Goal: Information Seeking & Learning: Learn about a topic

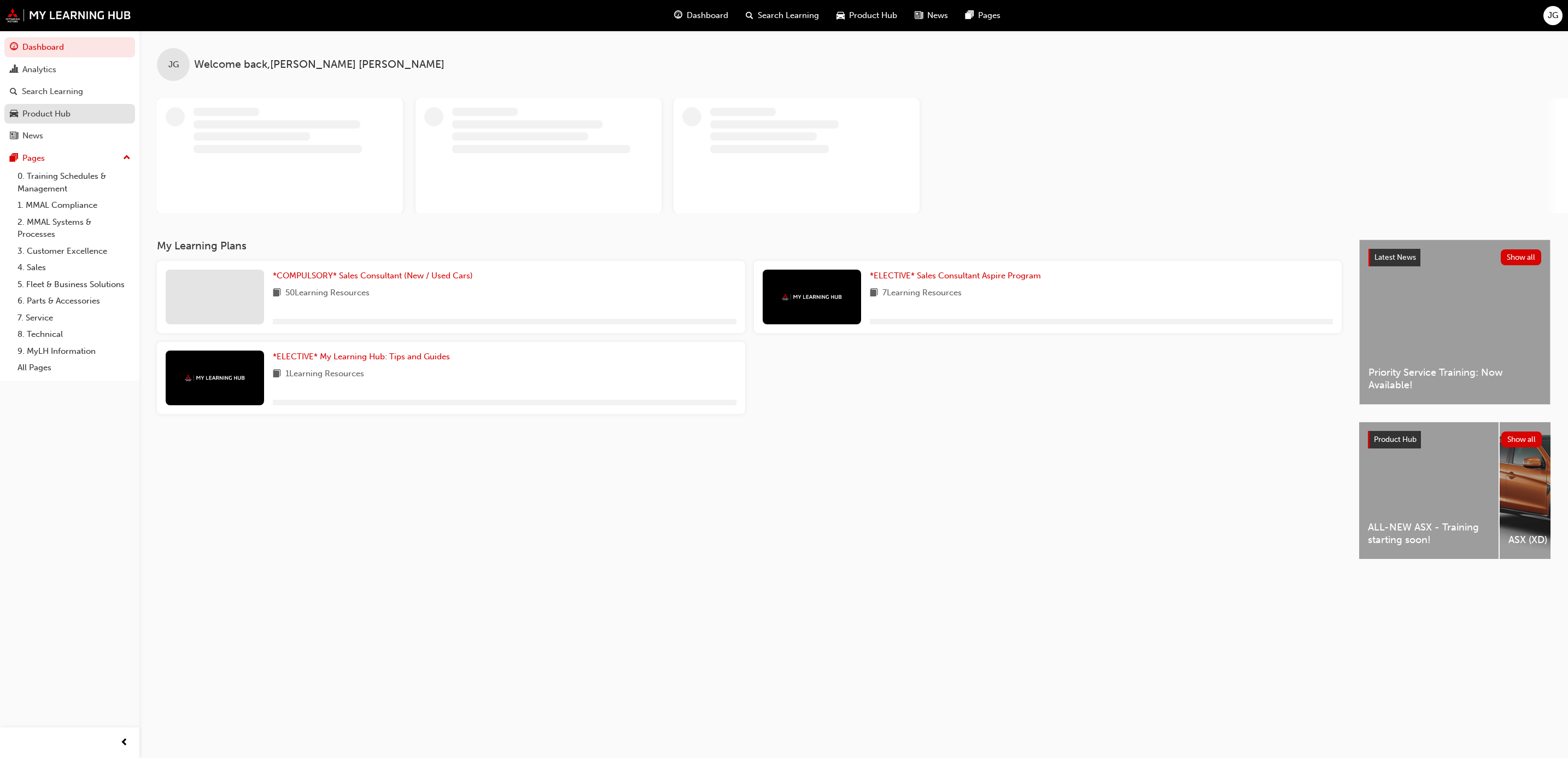
click at [72, 114] on div "Product Hub" at bounding box center [69, 114] width 120 height 13
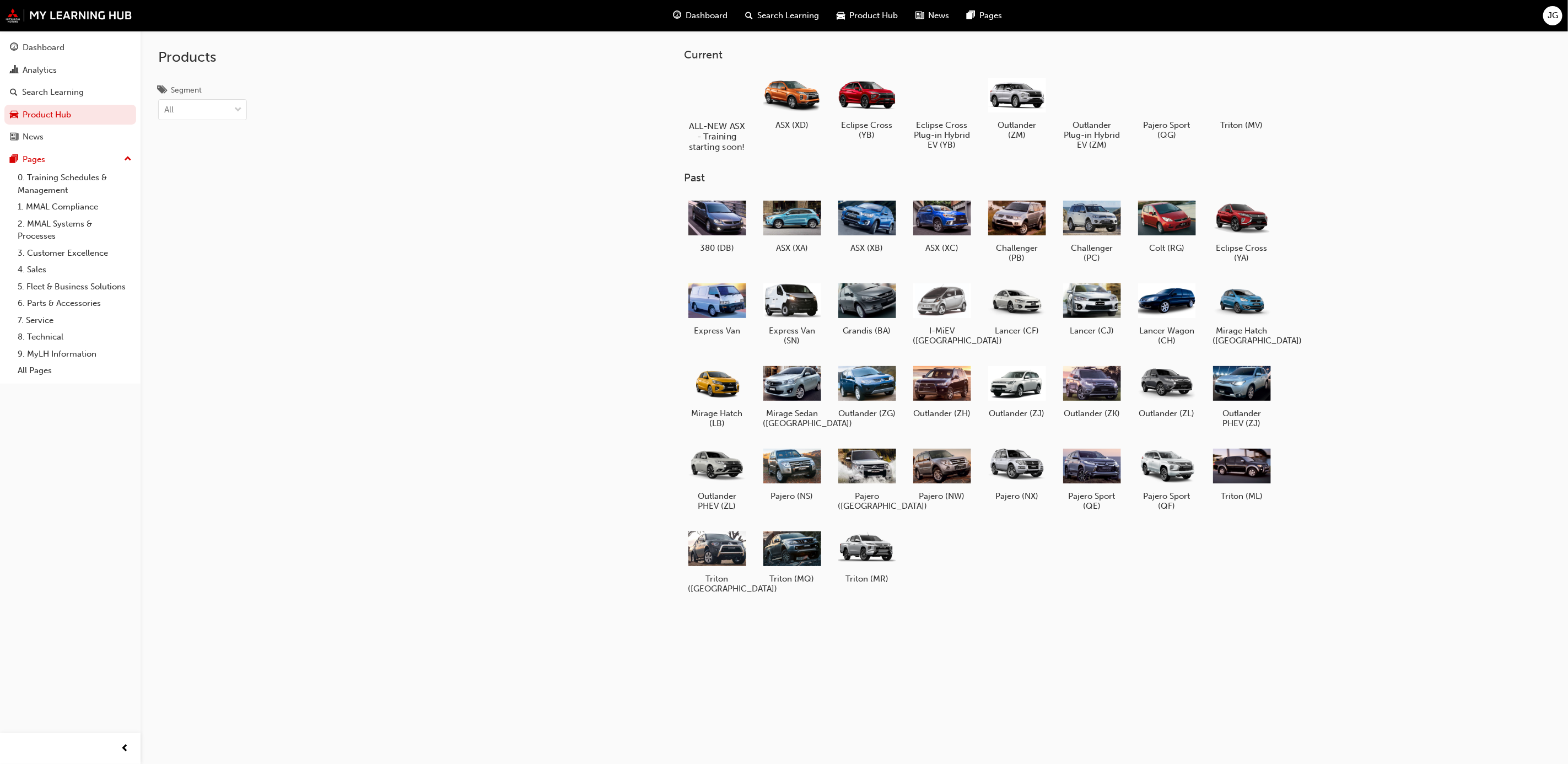
click at [731, 90] on div at bounding box center [717, 95] width 61 height 44
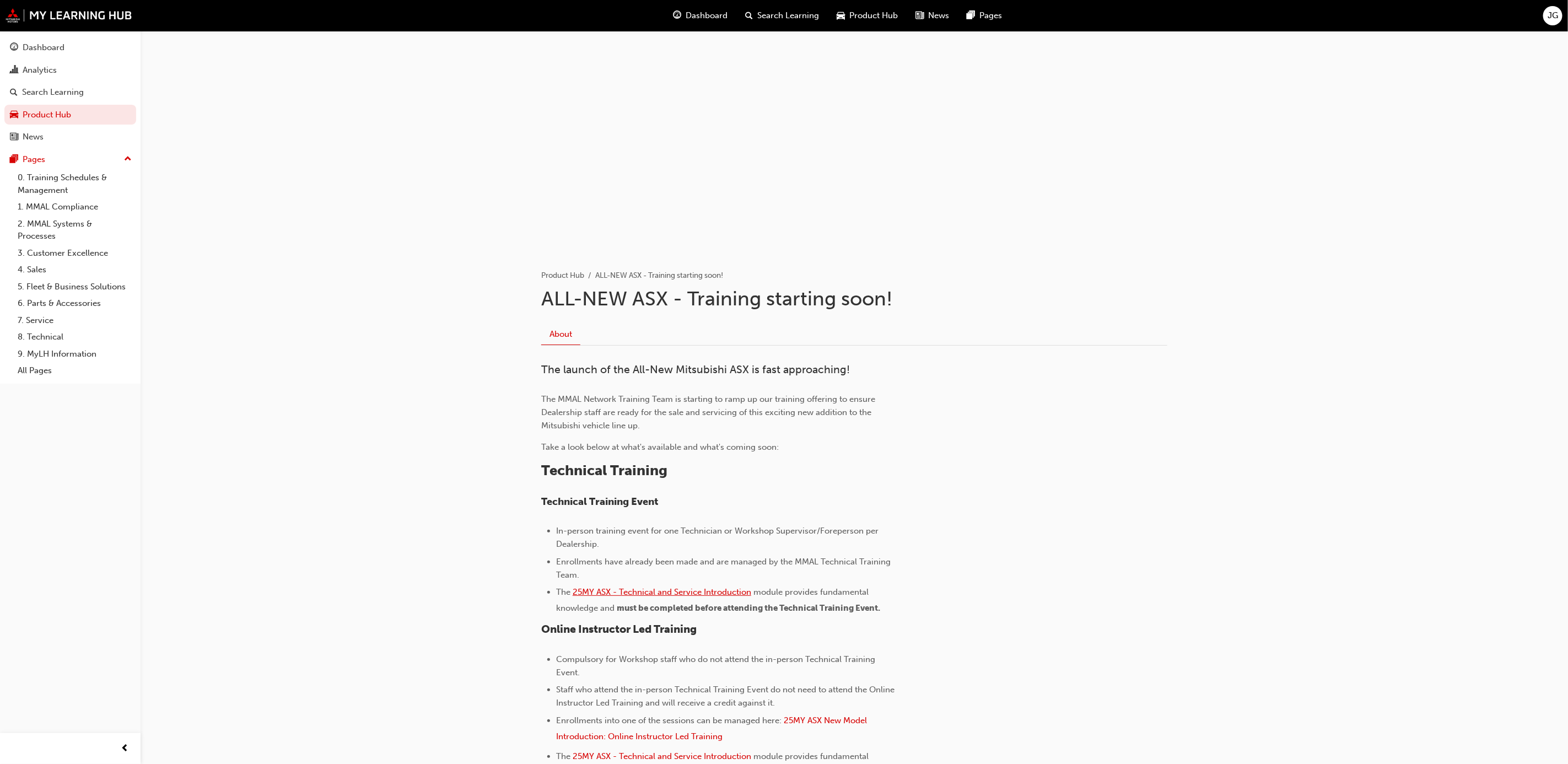
click at [660, 592] on span "25MY ASX - Technical and Service Introduction" at bounding box center [662, 592] width 179 height 10
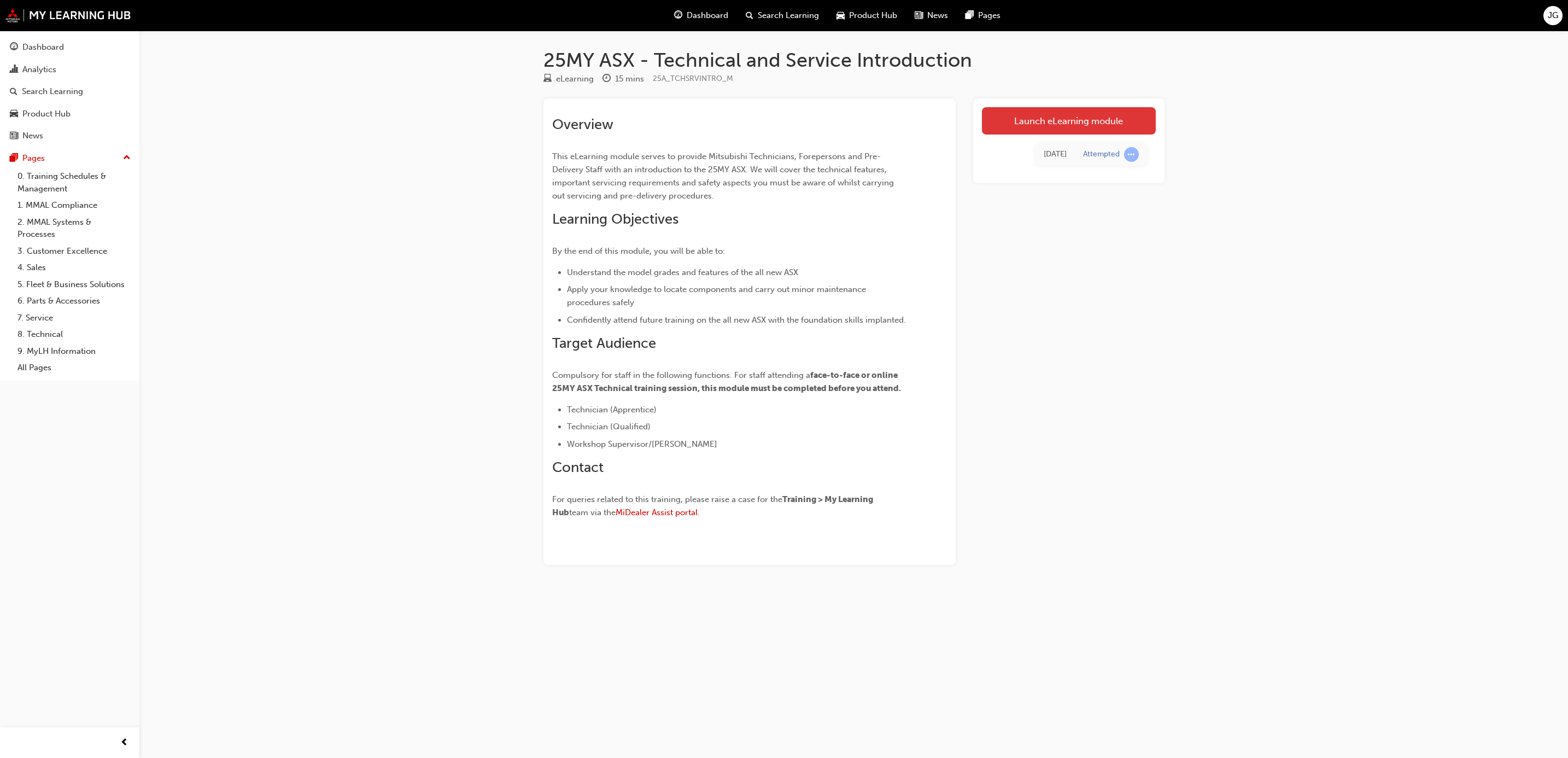
click at [1034, 112] on link "Launch eLearning module" at bounding box center [1069, 121] width 174 height 27
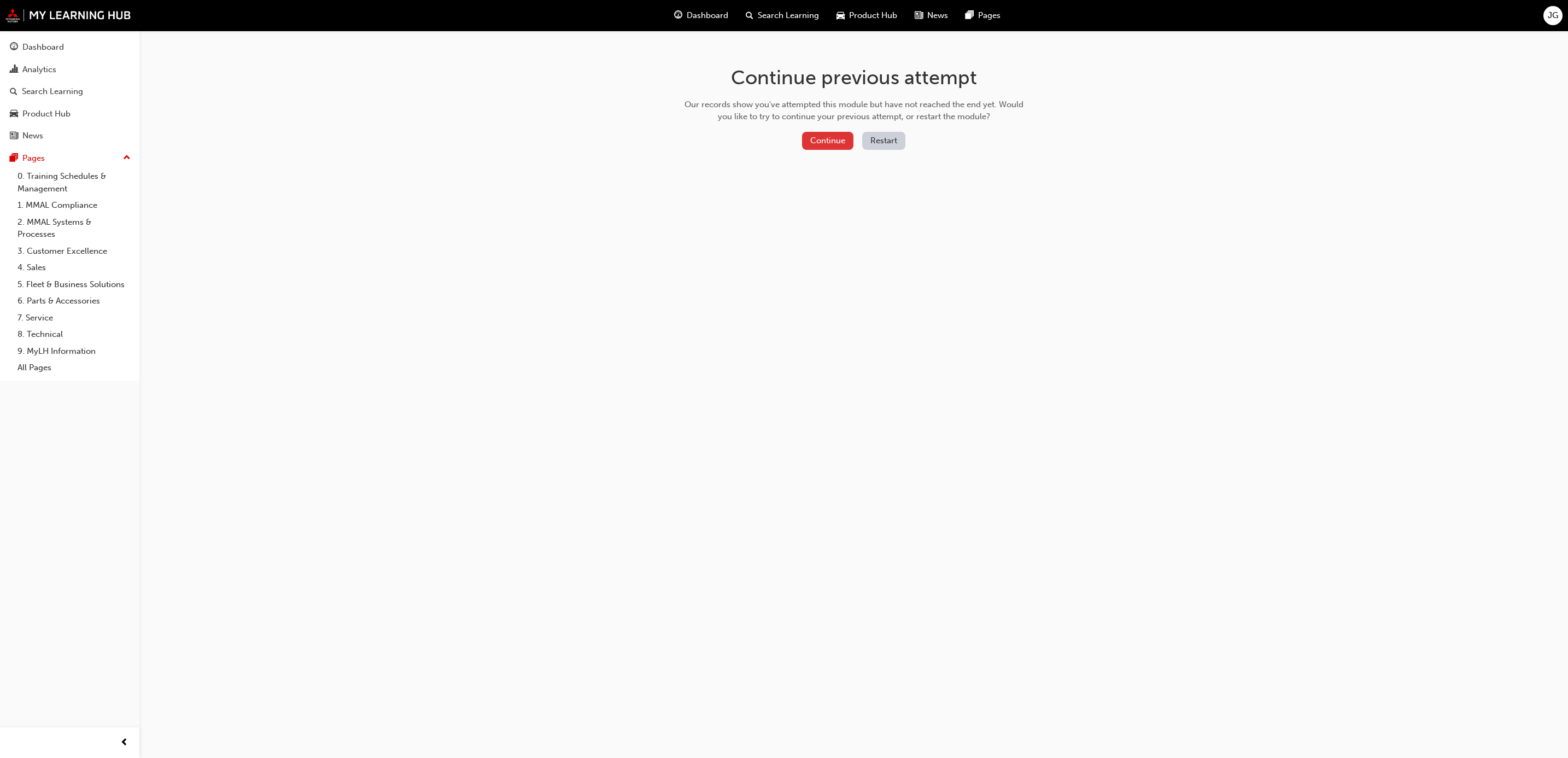
click at [827, 139] on button "Continue" at bounding box center [828, 141] width 51 height 18
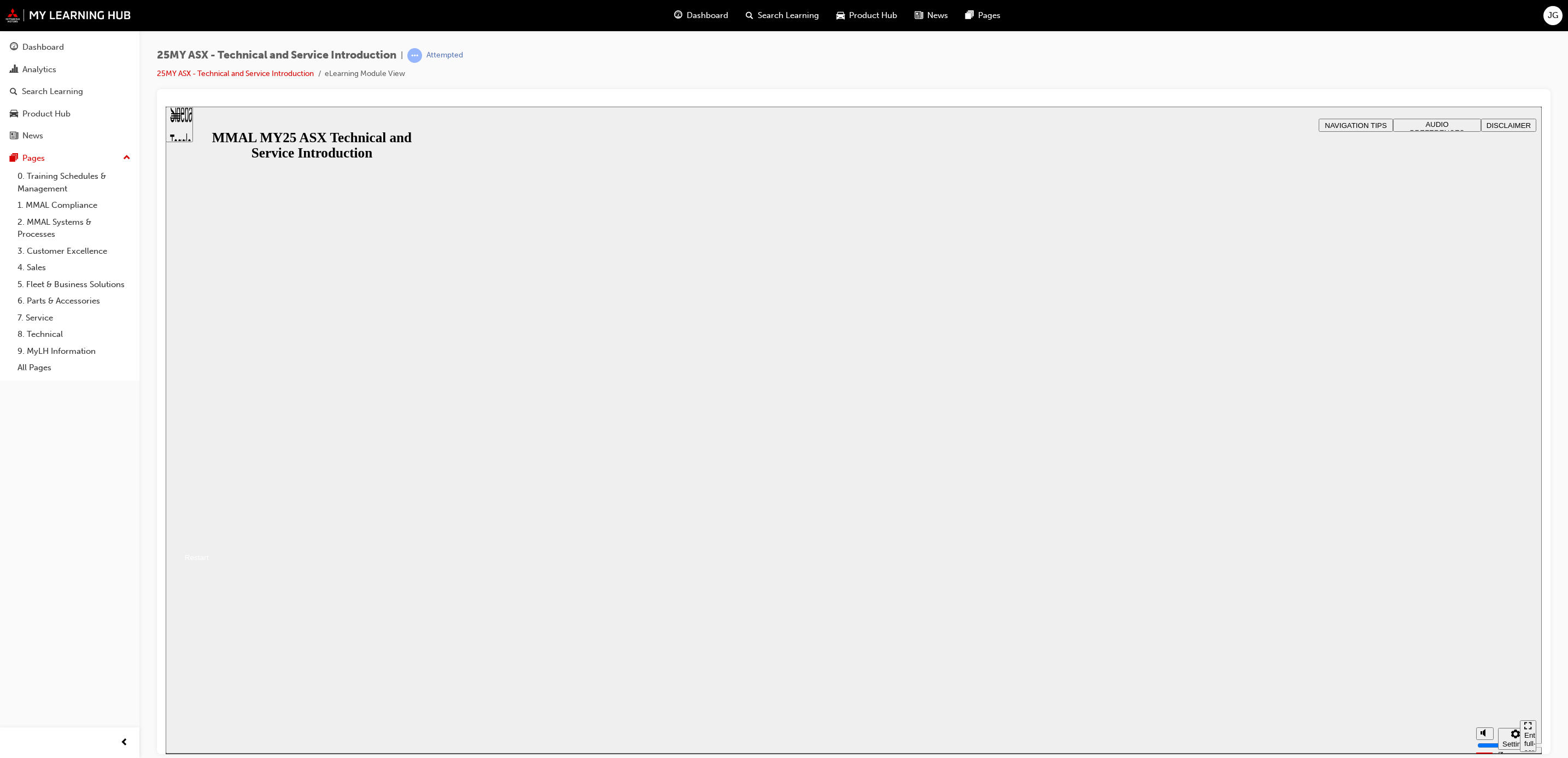
click at [209, 537] on button "Resume" at bounding box center [187, 544] width 43 height 14
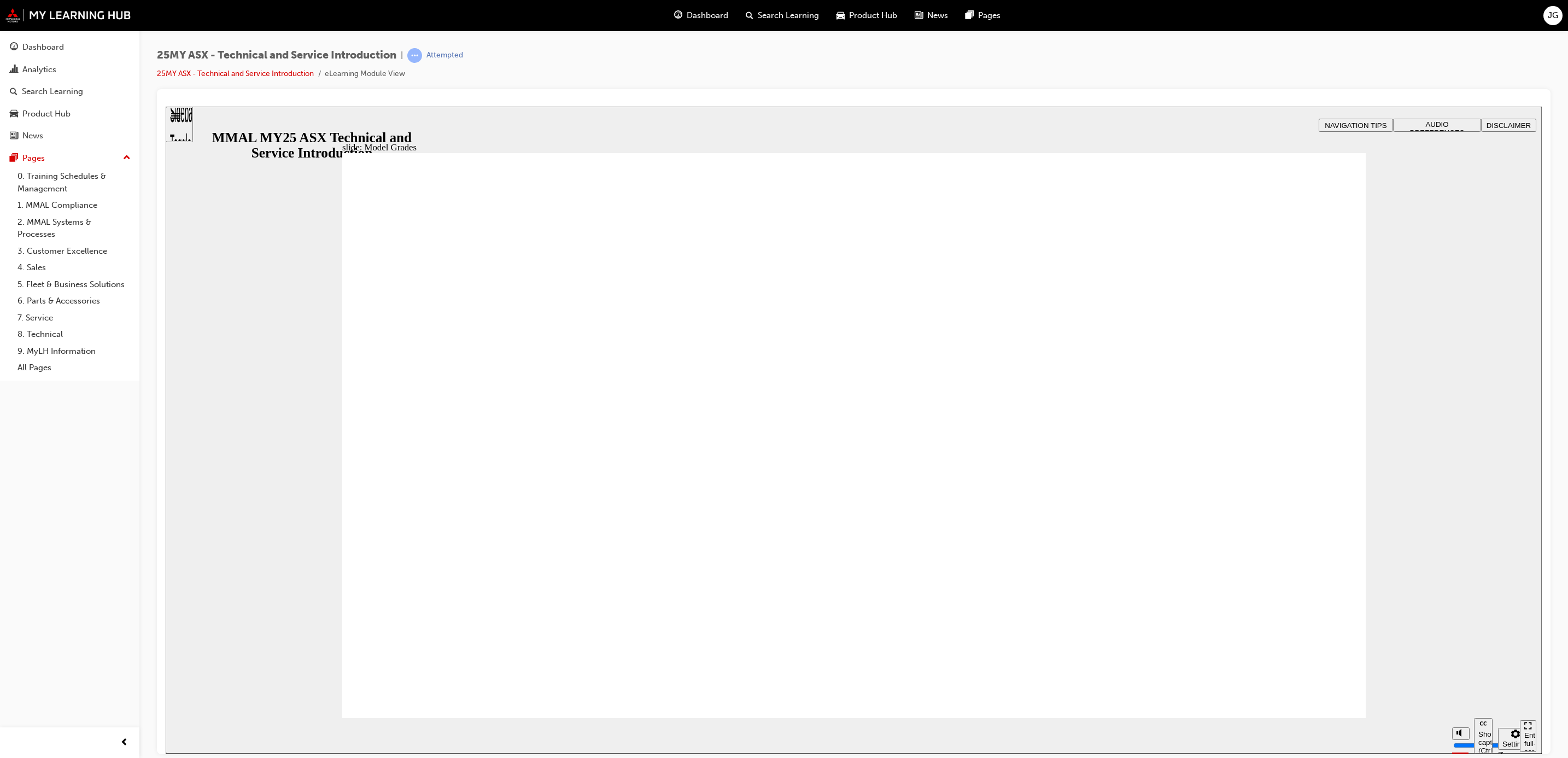
drag, startPoint x: 942, startPoint y: 465, endPoint x: 1283, endPoint y: 460, distance: 341.0
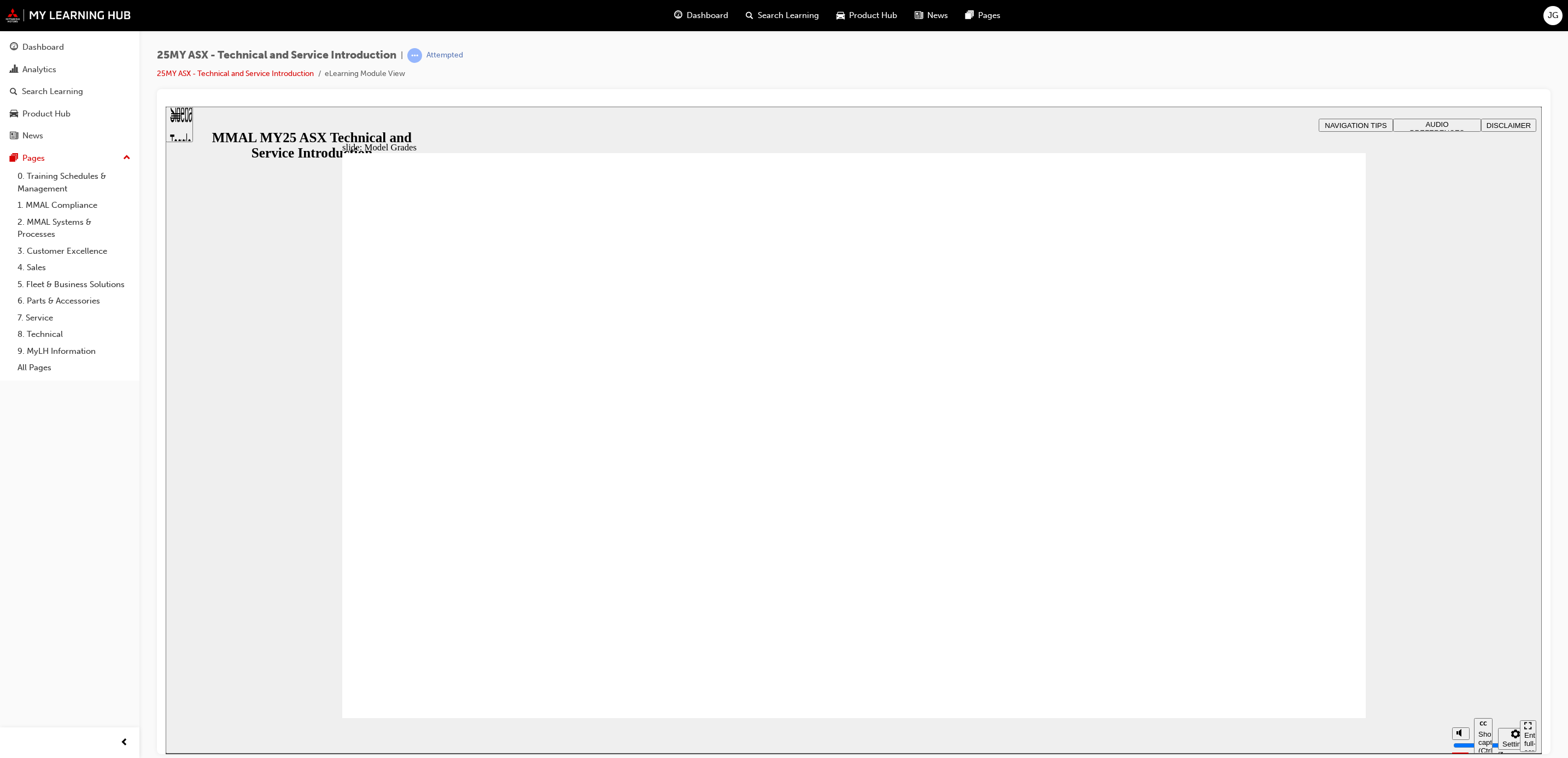
drag, startPoint x: 1335, startPoint y: 169, endPoint x: 1343, endPoint y: 108, distance: 61.5
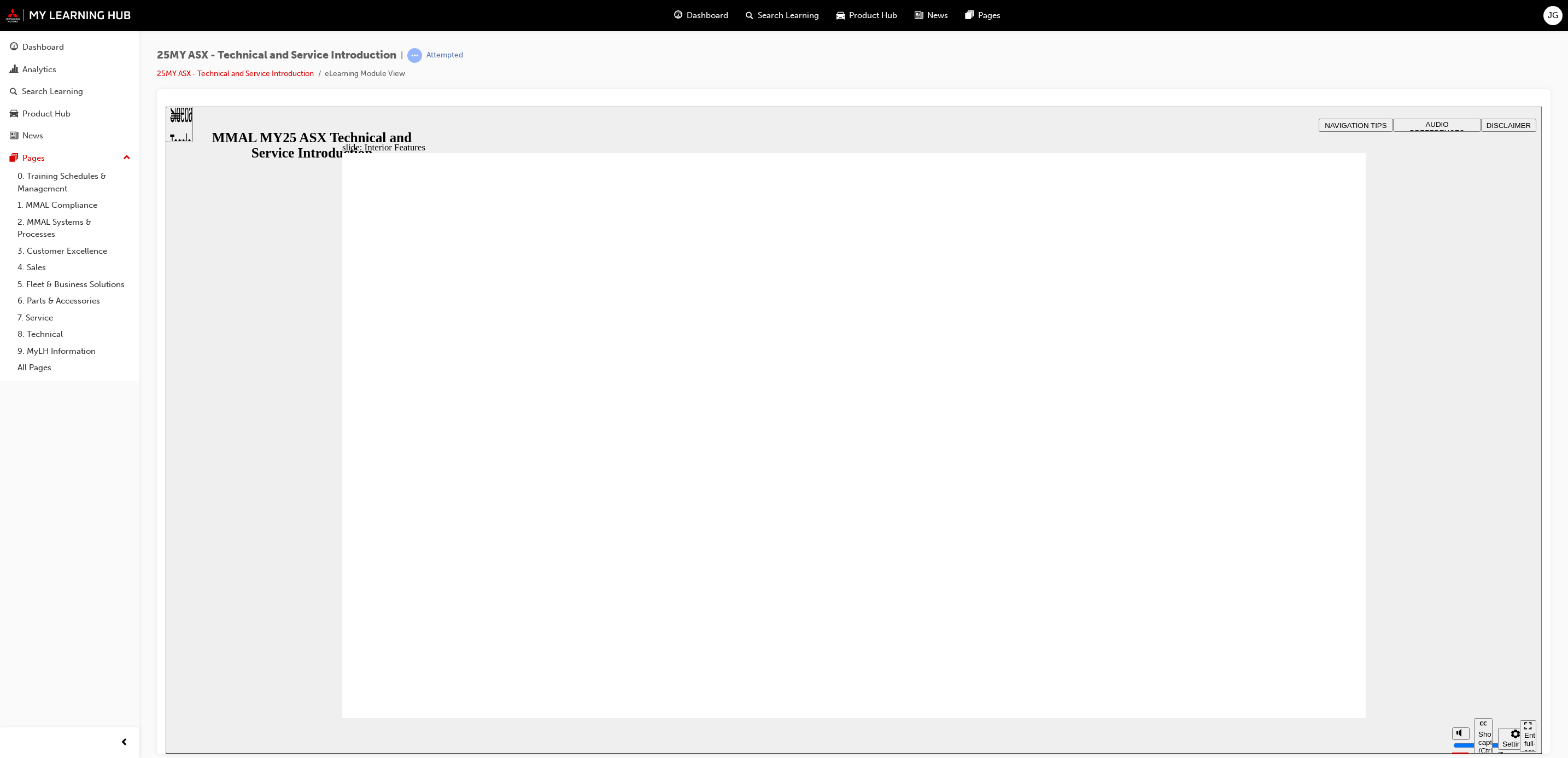
drag, startPoint x: 1202, startPoint y: 334, endPoint x: 1197, endPoint y: 400, distance: 66.2
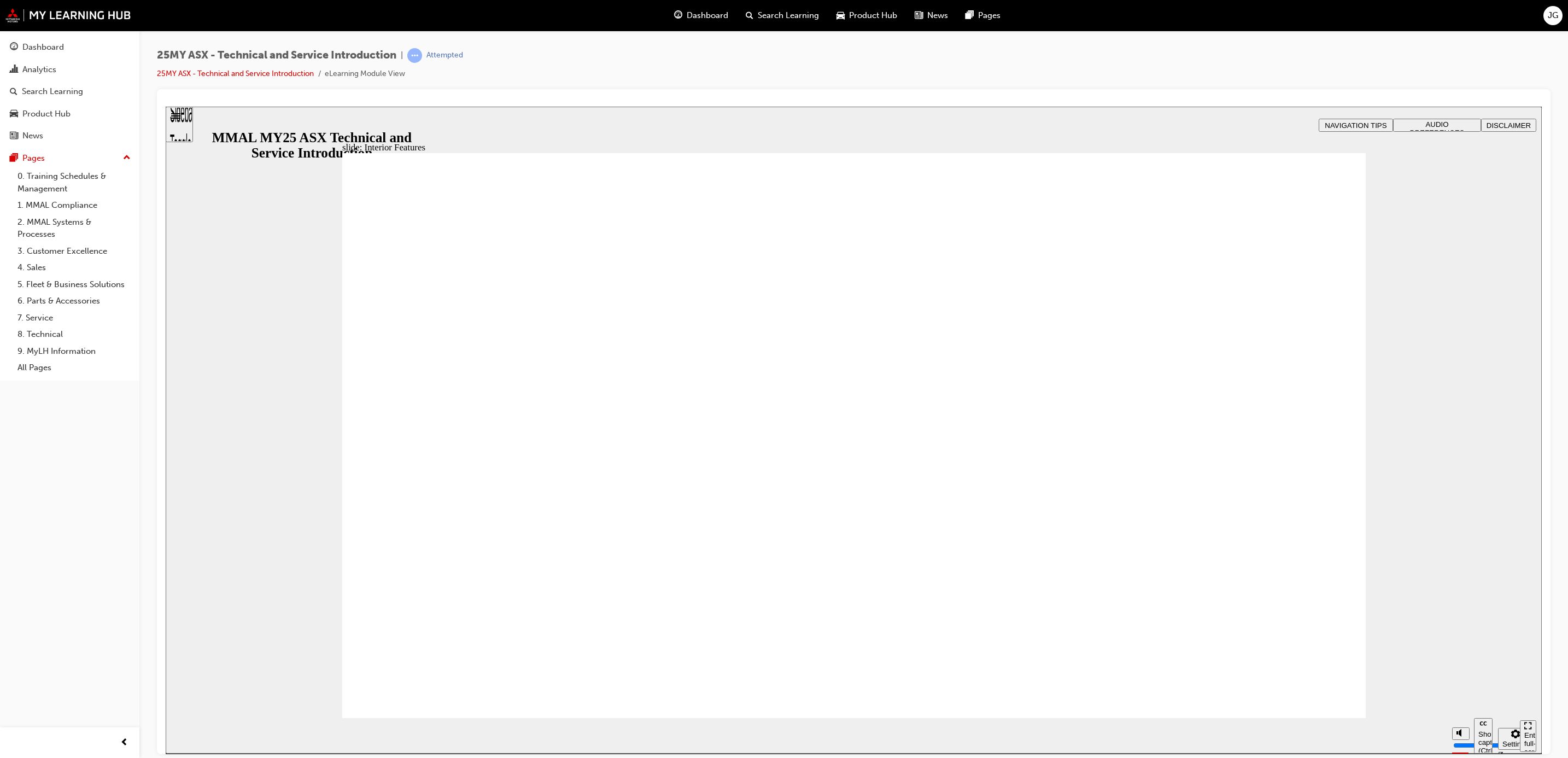
type input "3"
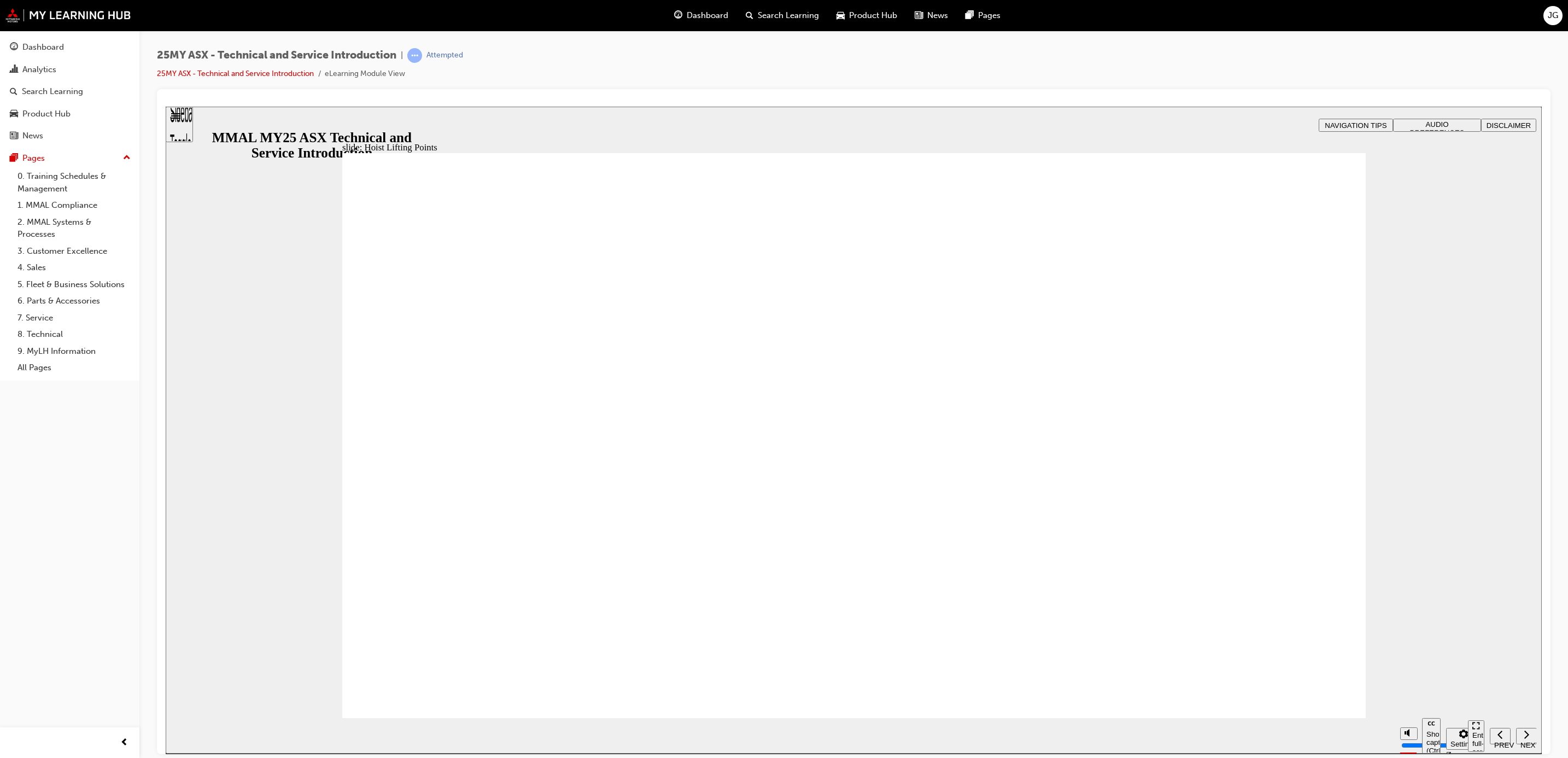
drag, startPoint x: 758, startPoint y: 502, endPoint x: 1044, endPoint y: 503, distance: 286.0
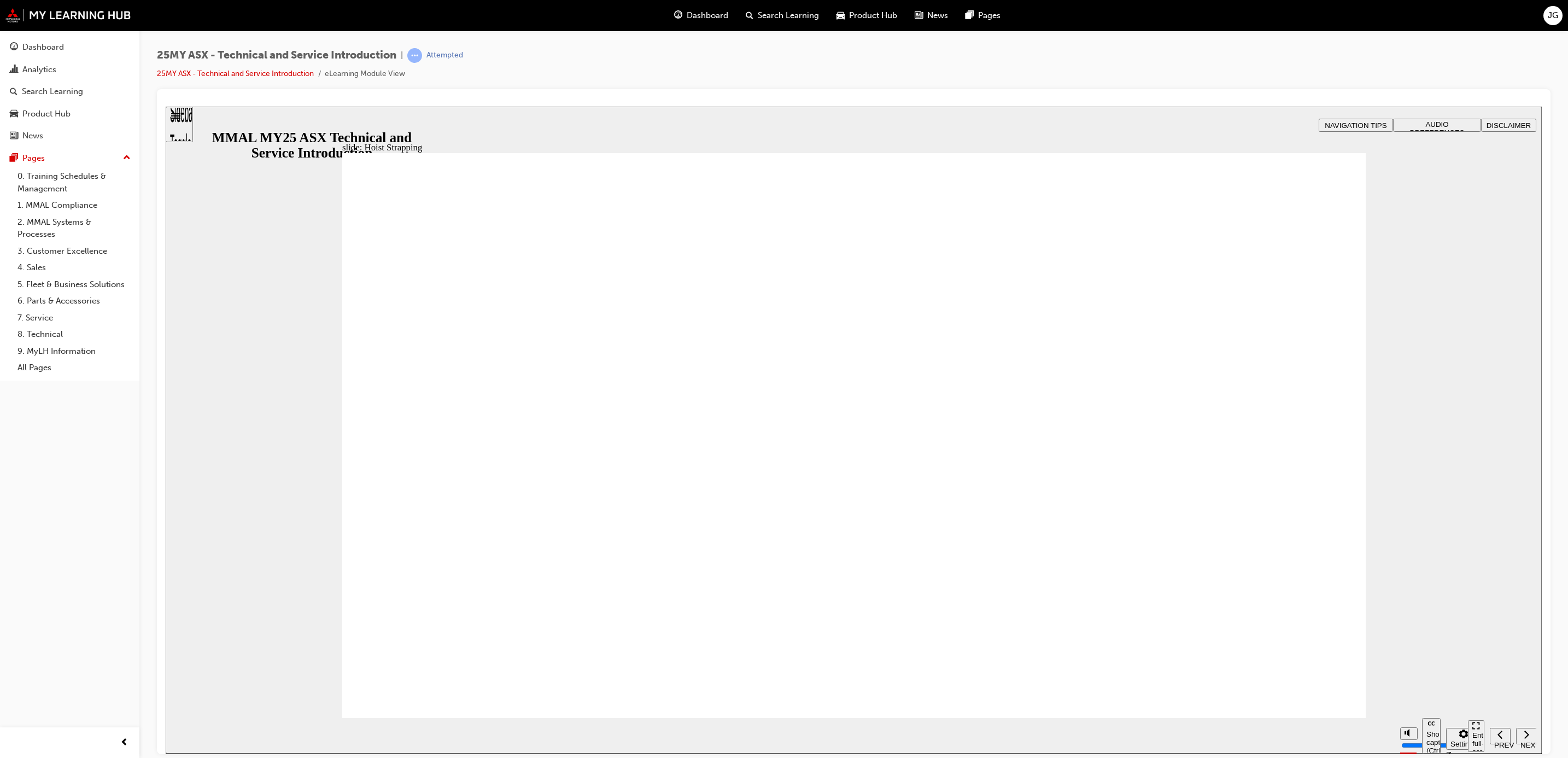
drag, startPoint x: 374, startPoint y: 326, endPoint x: 401, endPoint y: 334, distance: 28.2
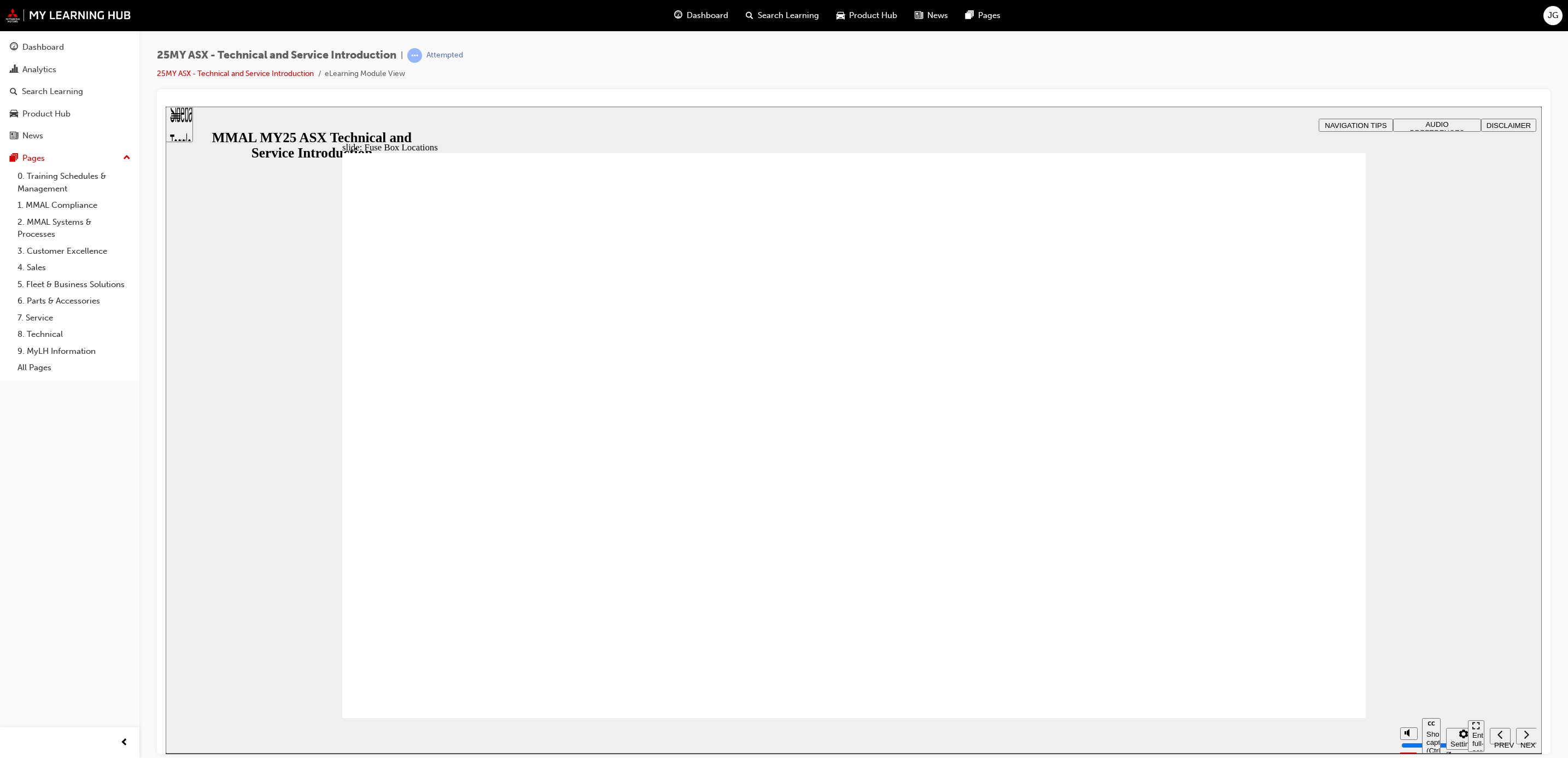
drag, startPoint x: 929, startPoint y: 390, endPoint x: 1153, endPoint y: 454, distance: 233.0
drag, startPoint x: 301, startPoint y: 282, endPoint x: 492, endPoint y: 373, distance: 211.6
click at [455, 359] on div "slide: Fuse Box Locations Rectangle 2 Fuse Box Locations The Transport fuse can…" at bounding box center [853, 429] width 1376 height 647
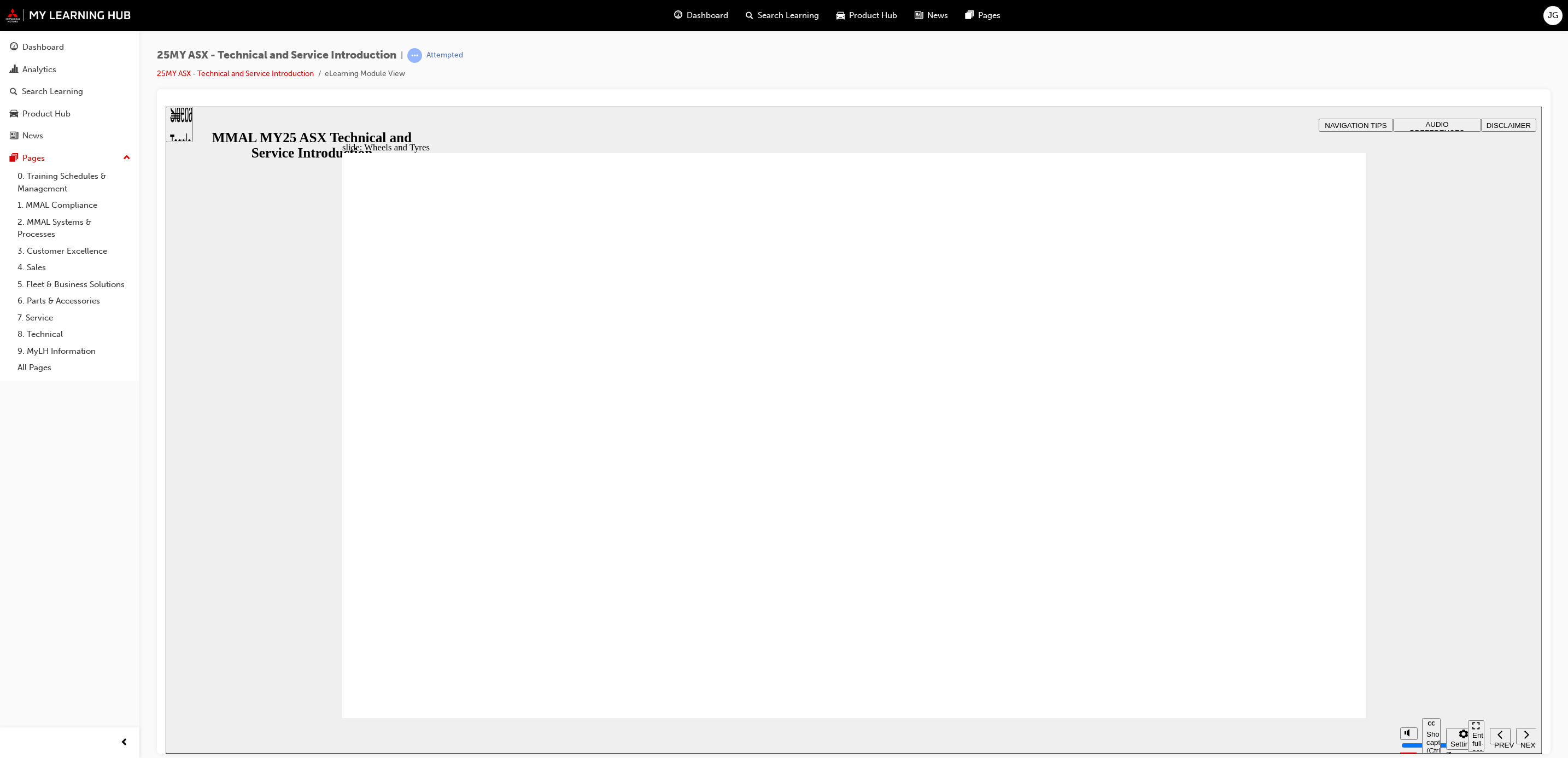
drag, startPoint x: 609, startPoint y: 416, endPoint x: 909, endPoint y: 508, distance: 313.8
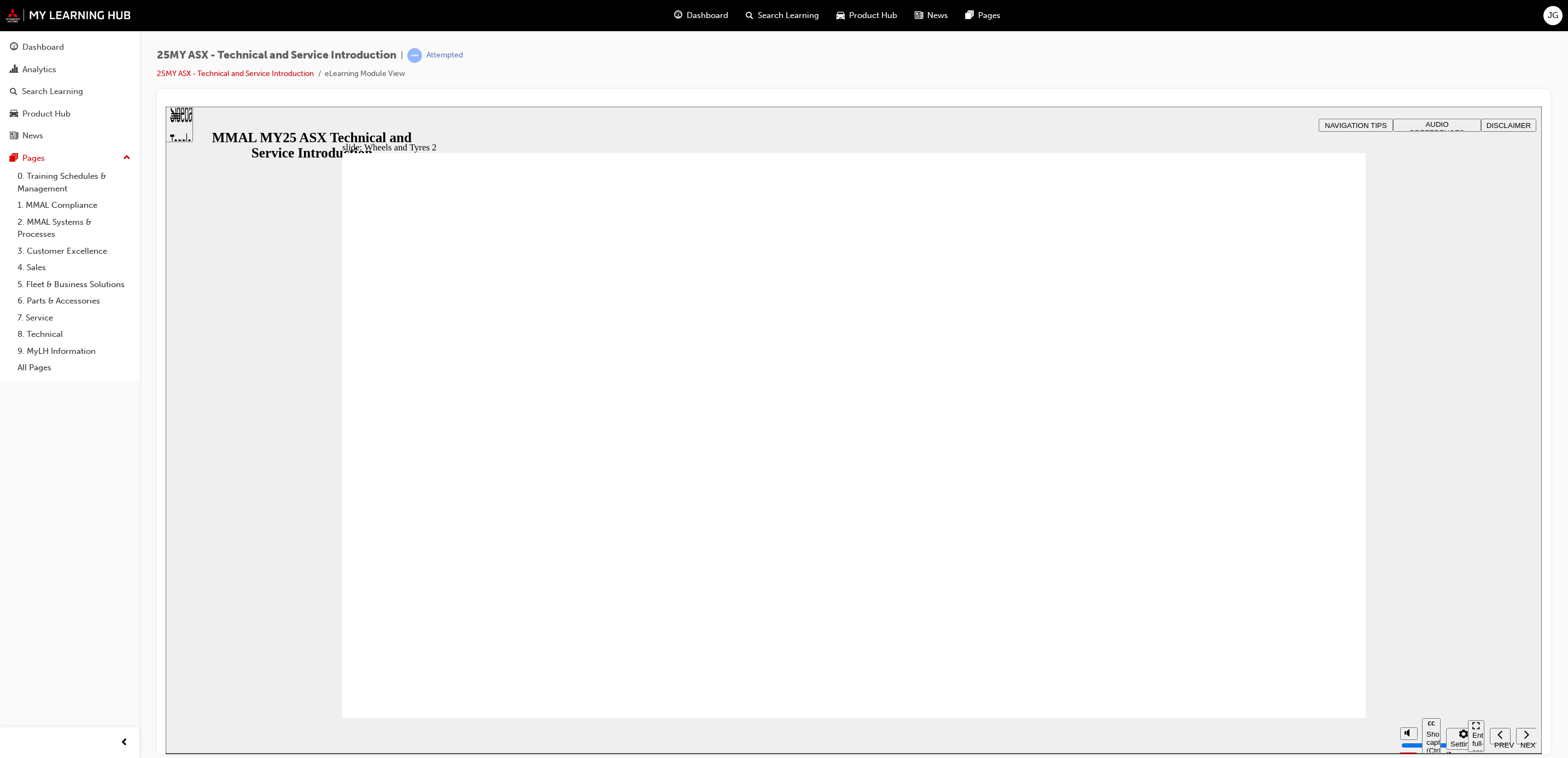
drag, startPoint x: 982, startPoint y: 560, endPoint x: 1104, endPoint y: 616, distance: 134.2
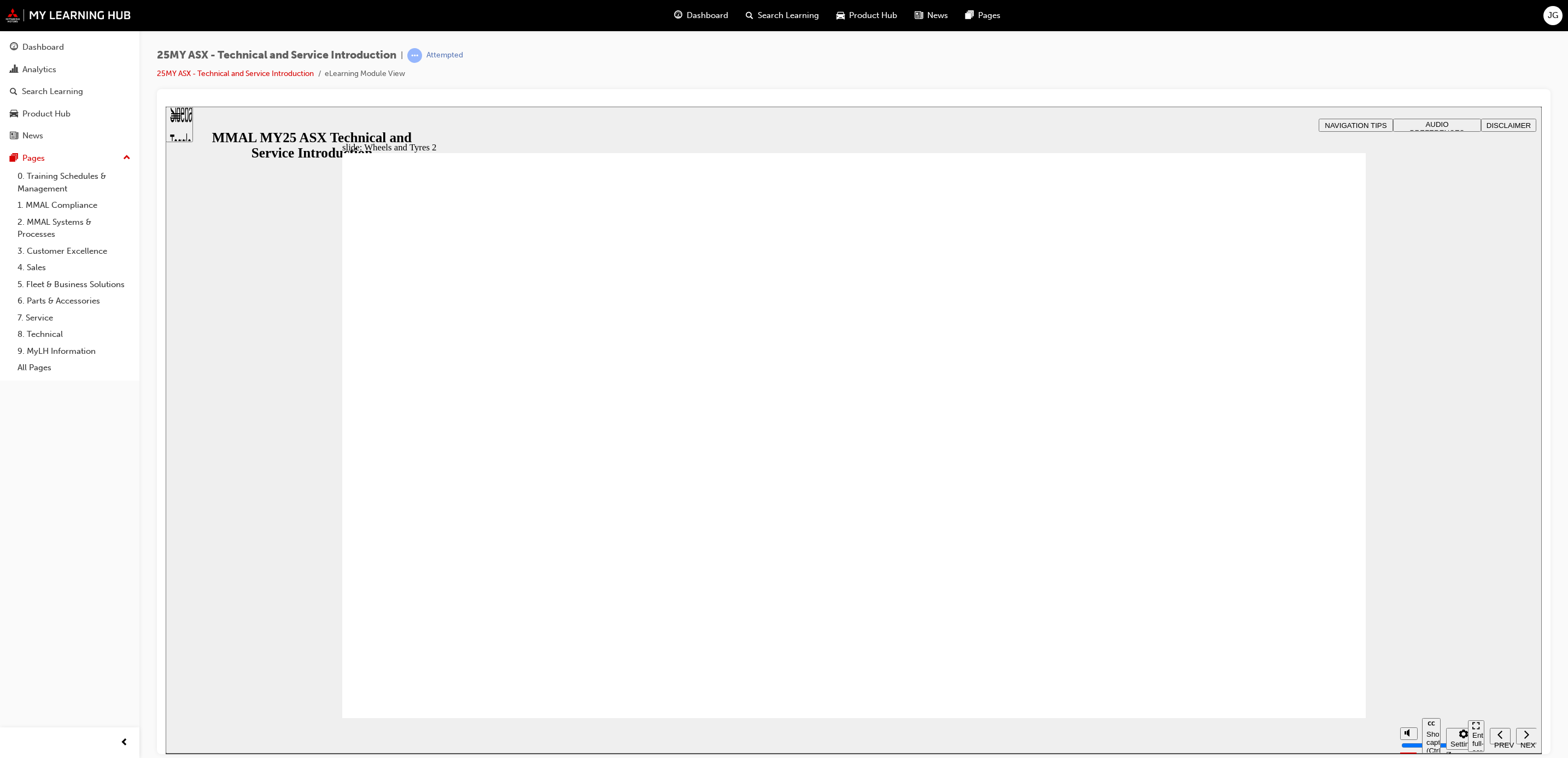
click at [1314, 723] on section "Pause (Ctrl+Alt+P) Replay (Ctrl+Alt+R) Show captions (Ctrl+Alt+C) Playback spee…" at bounding box center [853, 735] width 1376 height 35
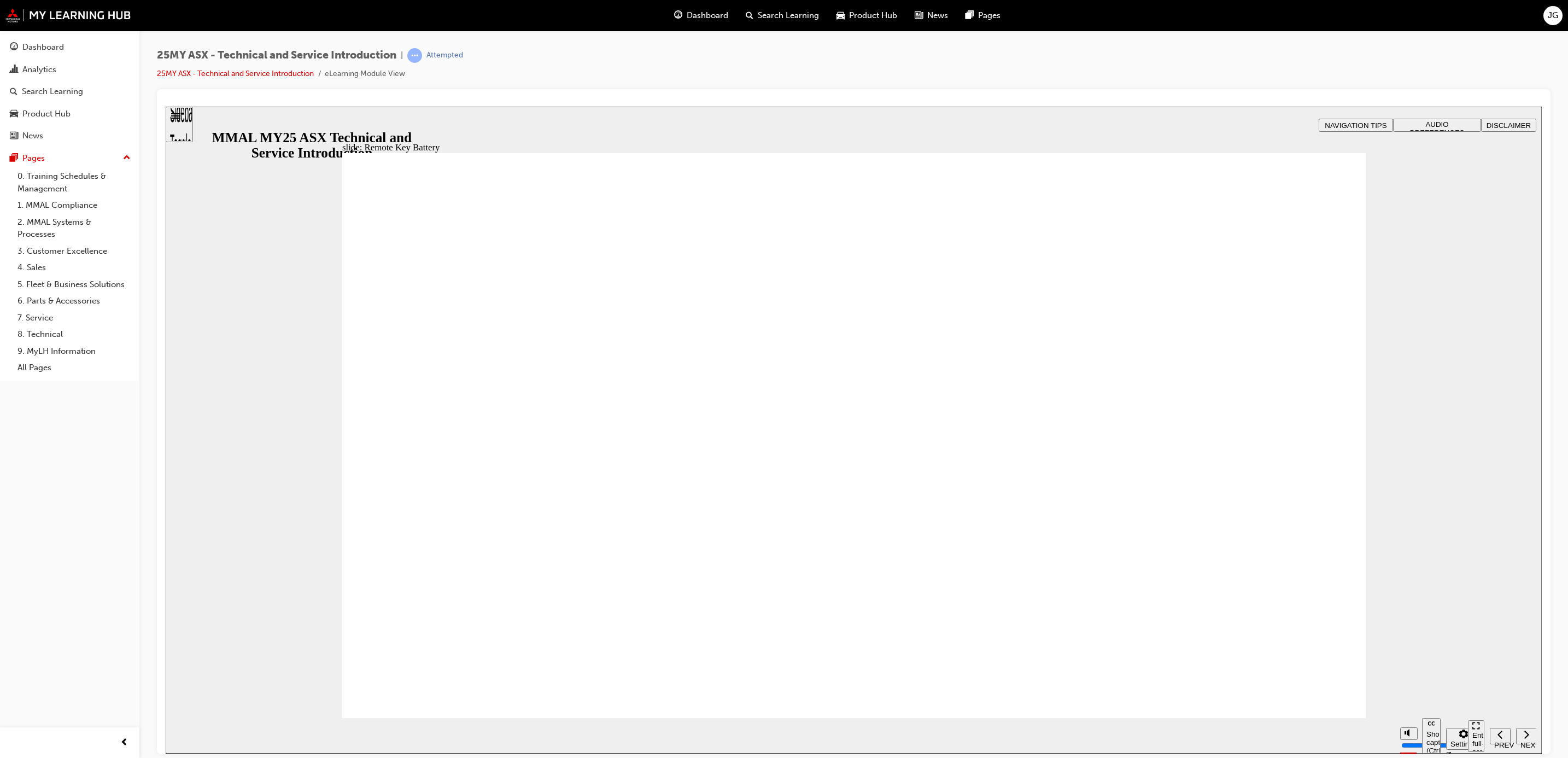
click at [79, 65] on div "Analytics" at bounding box center [69, 69] width 120 height 13
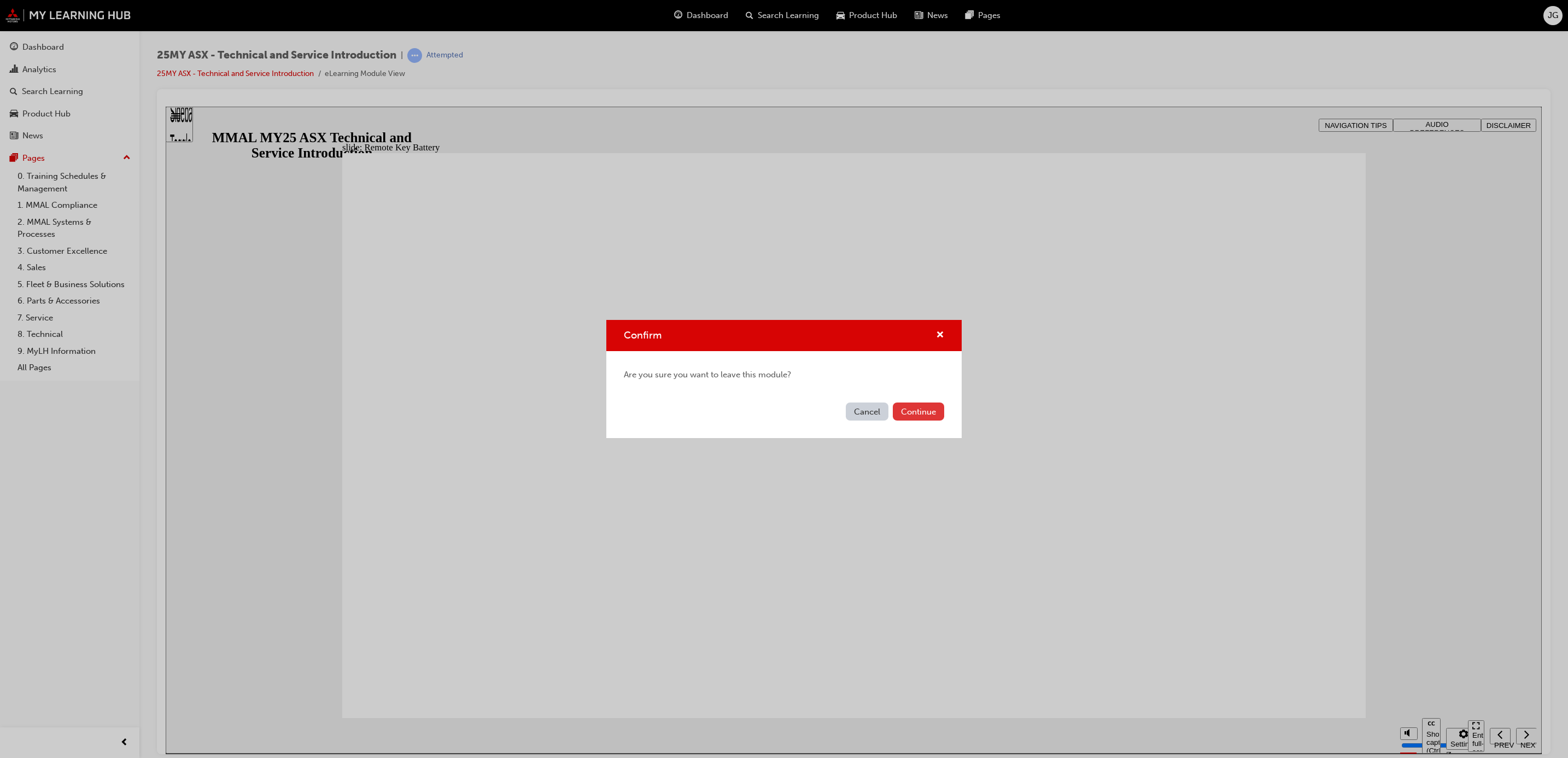
click at [932, 414] on button "Continue" at bounding box center [919, 412] width 51 height 18
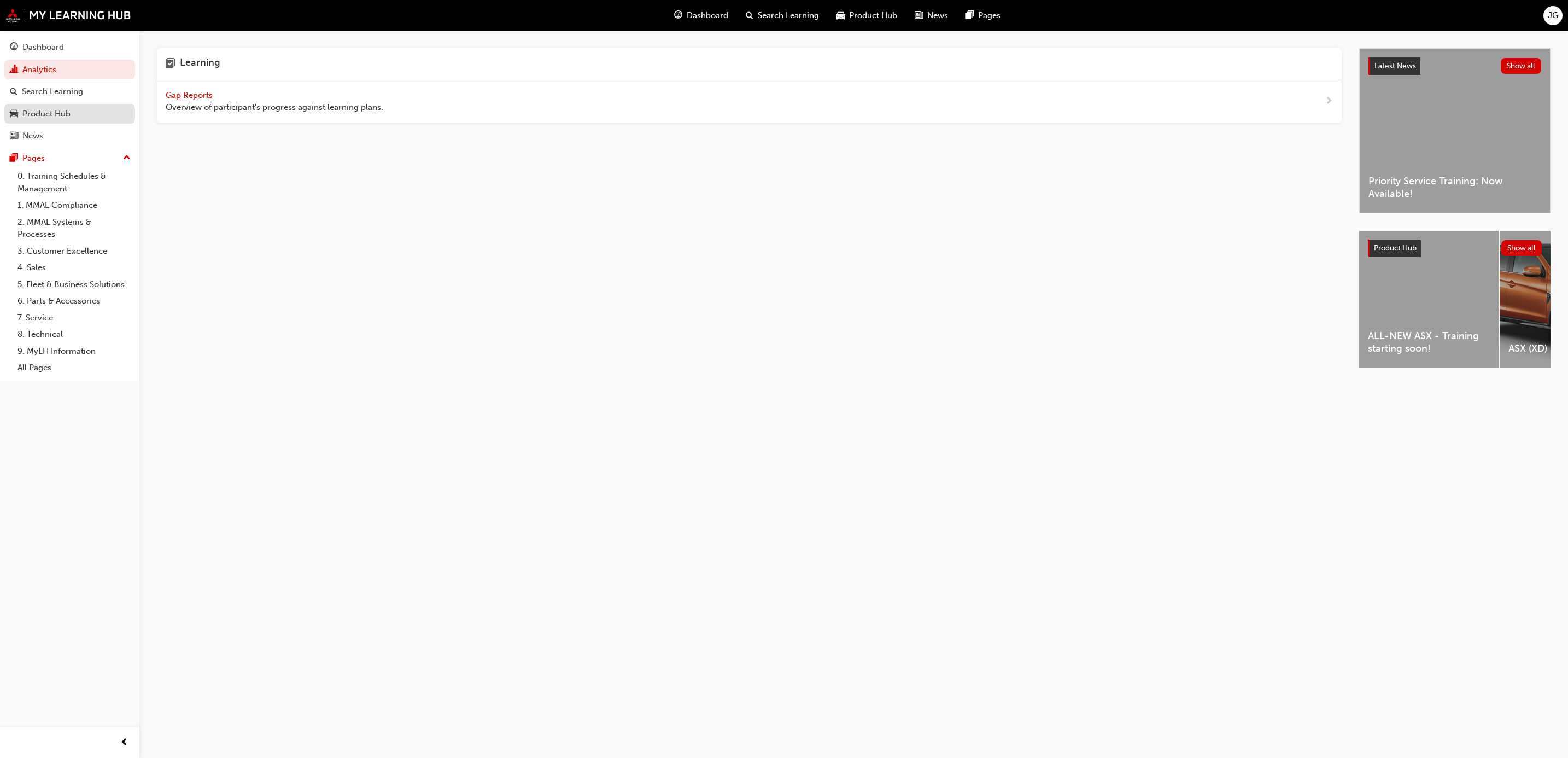
drag, startPoint x: 99, startPoint y: 105, endPoint x: 94, endPoint y: 105, distance: 5.0
click at [99, 105] on link "Product Hub" at bounding box center [69, 114] width 131 height 20
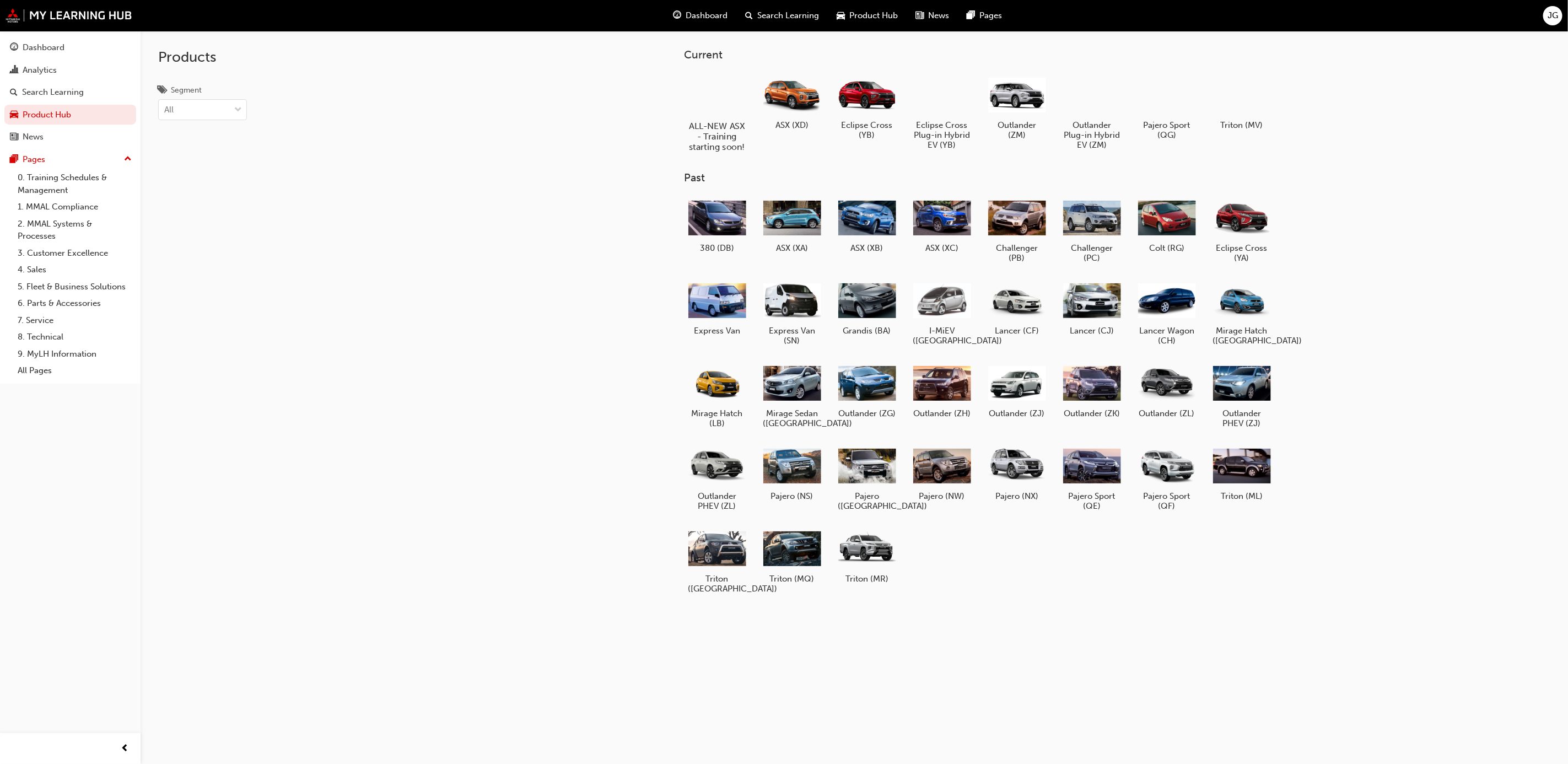
click at [713, 99] on div at bounding box center [717, 95] width 61 height 44
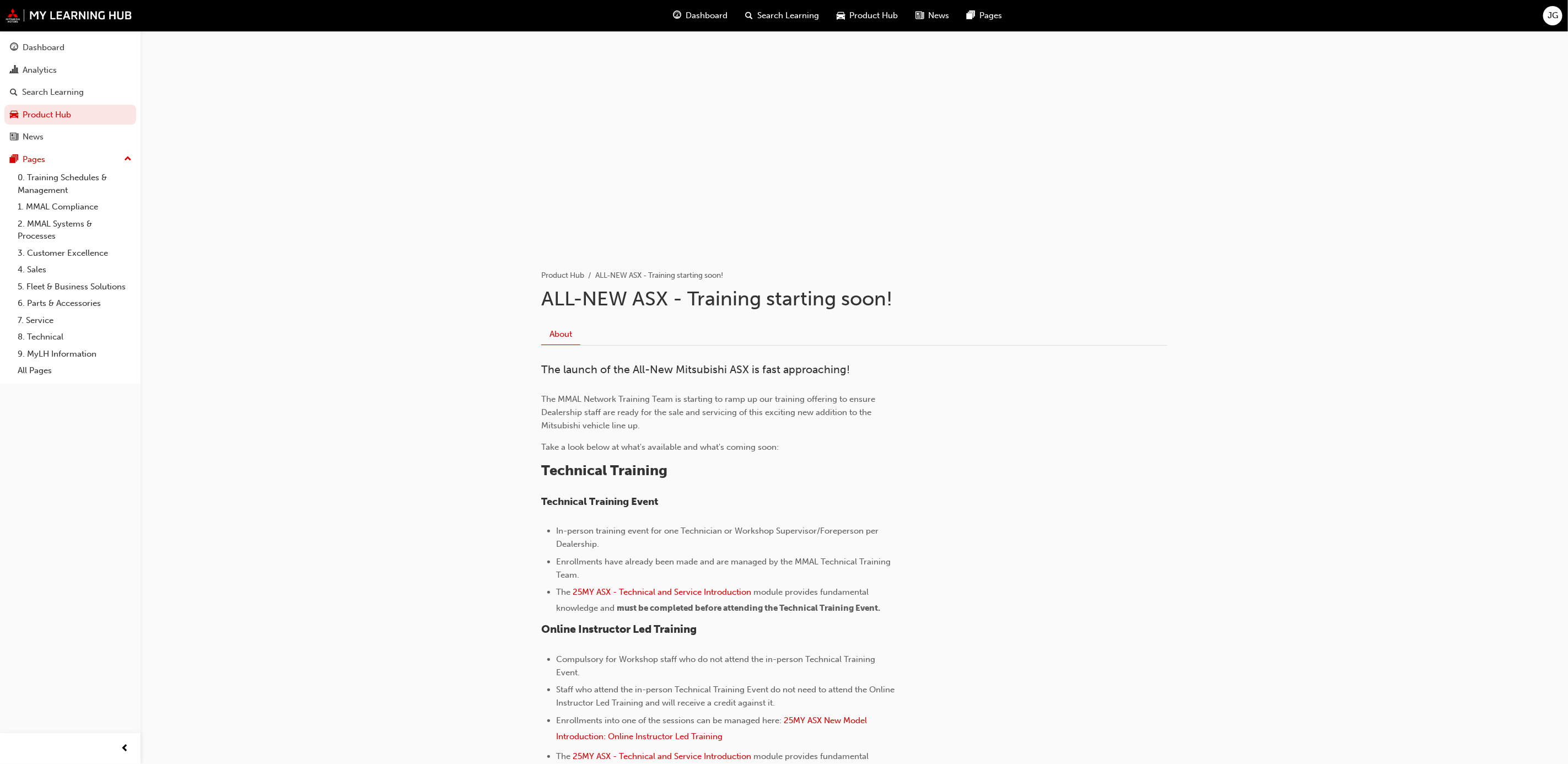
scroll to position [83, 0]
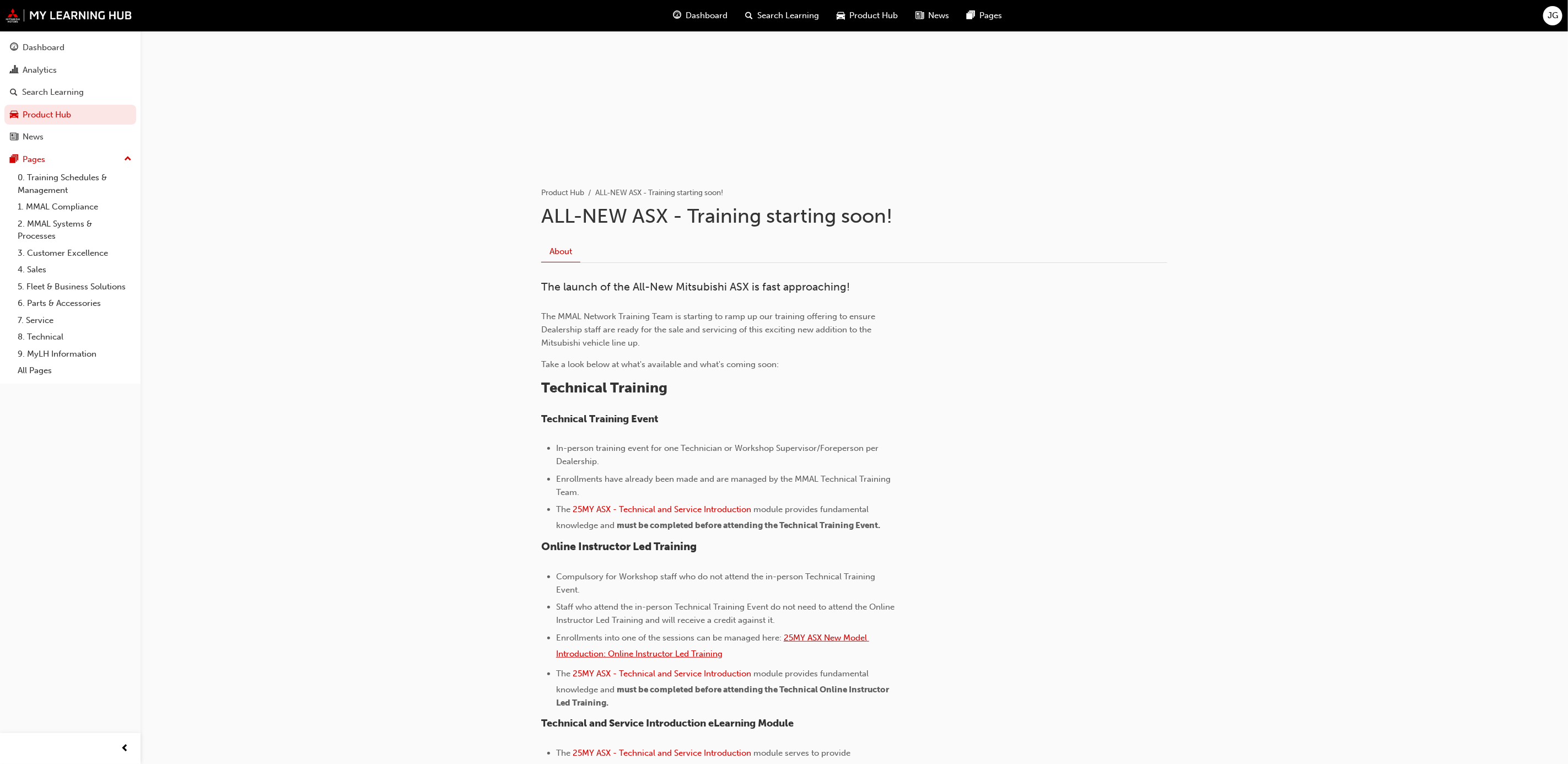
click at [827, 636] on span "25MY ASX New Model Introduction: Online Instructor Led Training" at bounding box center [713, 646] width 313 height 26
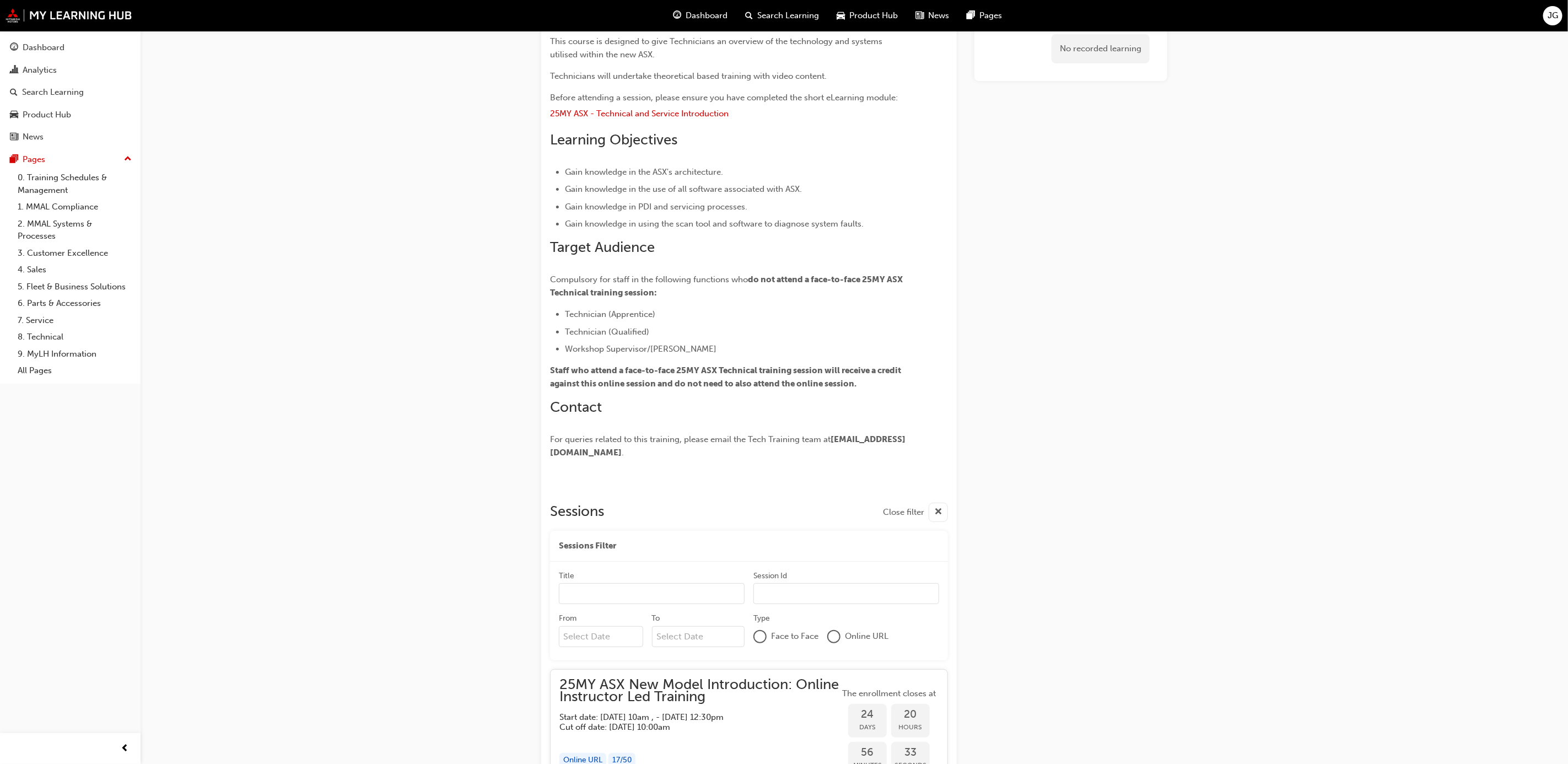
scroll to position [331, 0]
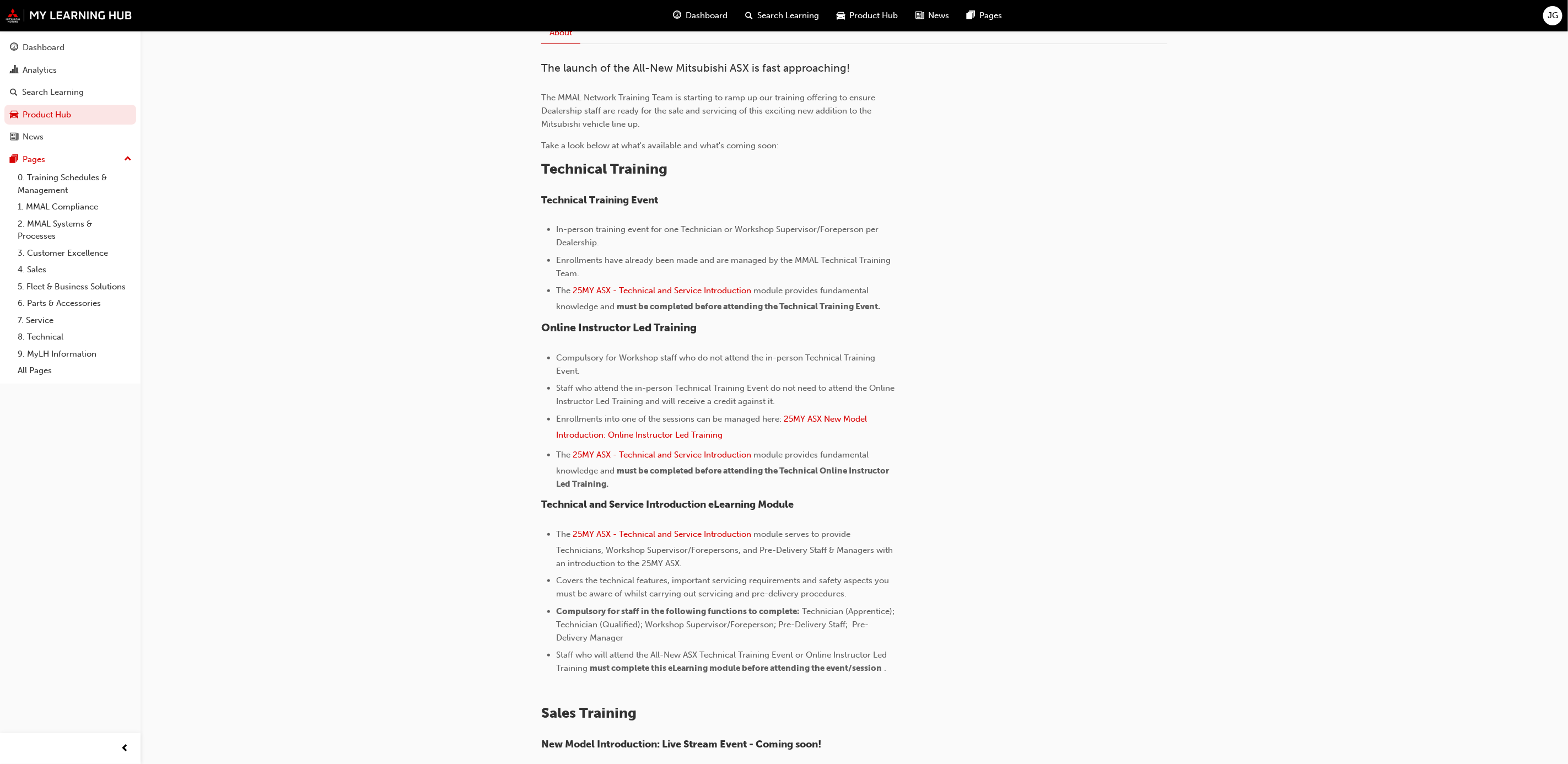
scroll to position [496, 0]
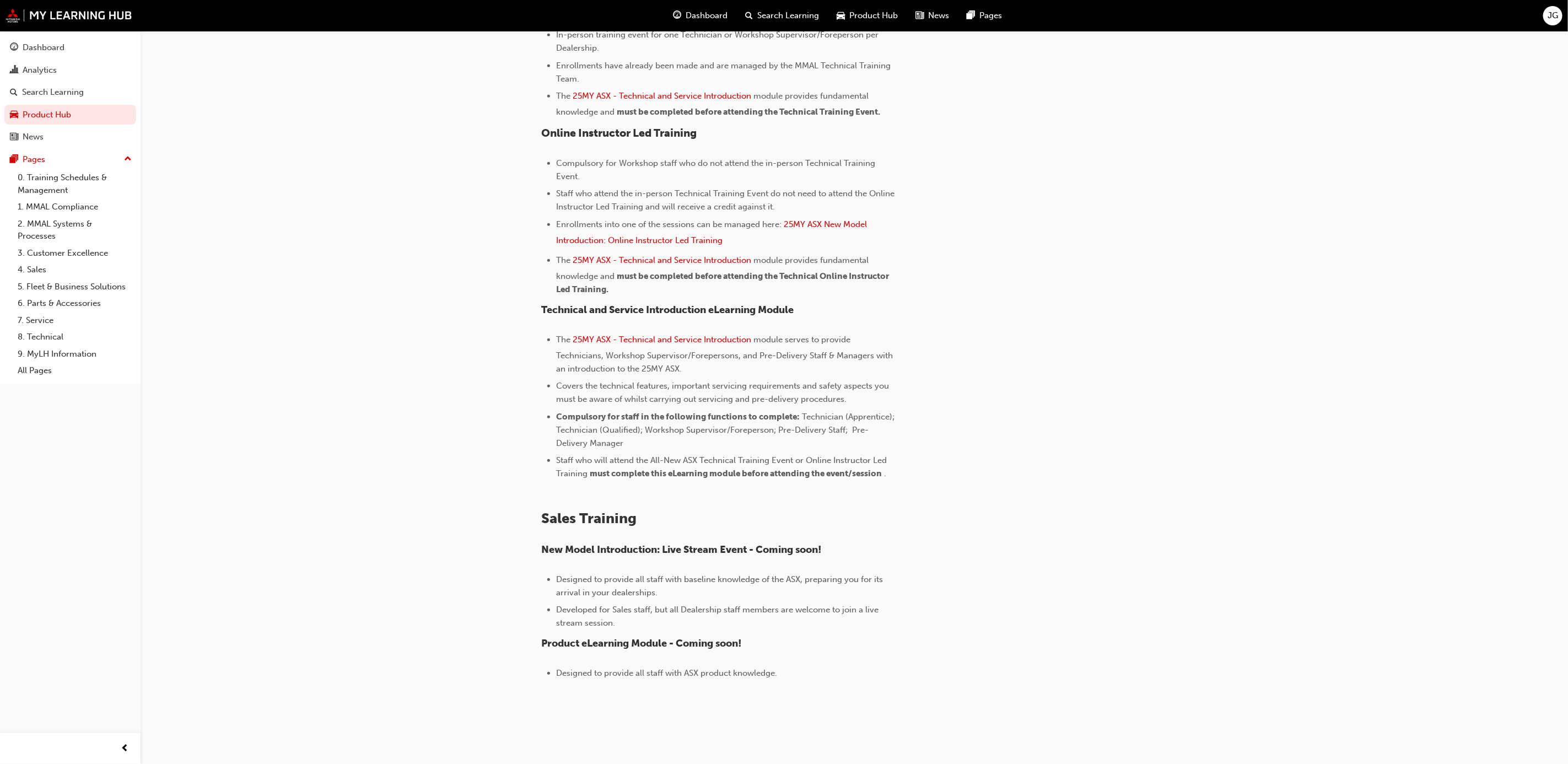
click at [93, 2] on div "Dashboard Search Learning Product Hub News Pages JG" at bounding box center [784, 15] width 1568 height 31
click at [88, 14] on img at bounding box center [69, 15] width 127 height 14
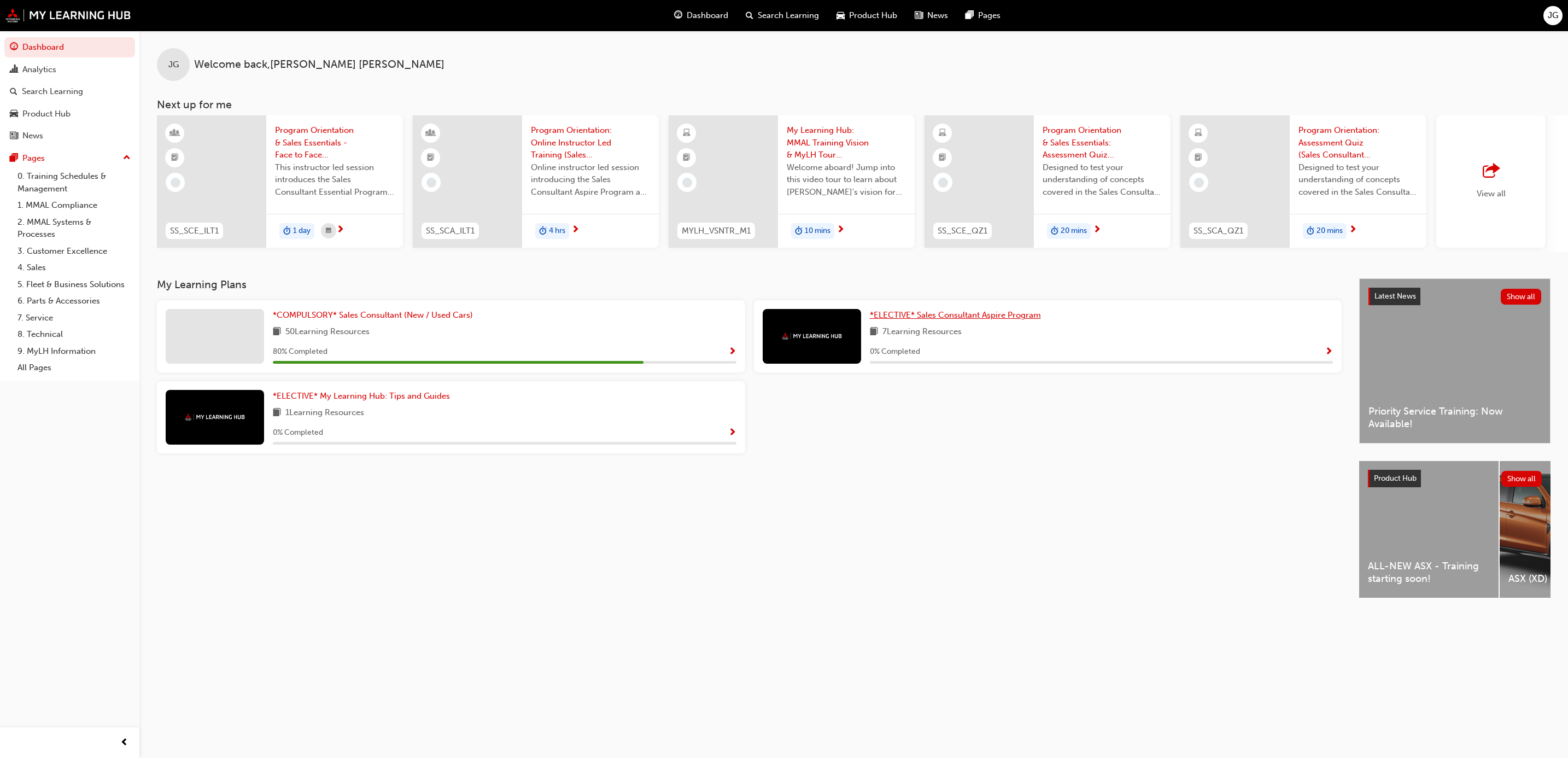
click at [1018, 318] on span "*ELECTIVE* Sales Consultant Aspire Program" at bounding box center [955, 315] width 171 height 10
click at [346, 303] on div "My Learning Plans *COMPULSORY* Sales Consultant (New / Used Cars) 50 Learning R…" at bounding box center [758, 370] width 1202 height 183
click at [340, 317] on span "*COMPULSORY* Sales Consultant (New / Used Cars)" at bounding box center [373, 315] width 200 height 10
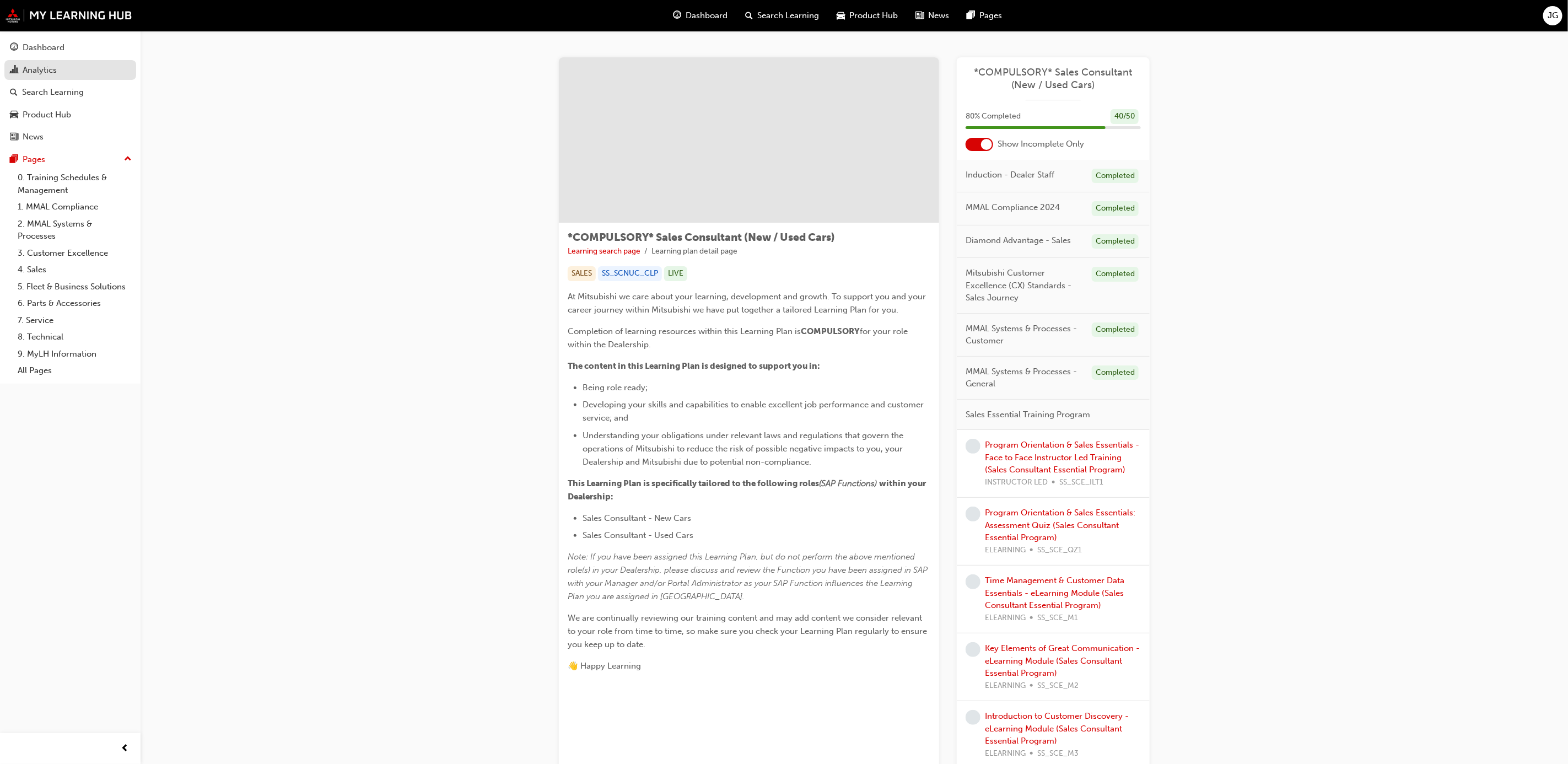
click at [58, 63] on div "Analytics" at bounding box center [70, 70] width 121 height 14
